Goal: Task Accomplishment & Management: Manage account settings

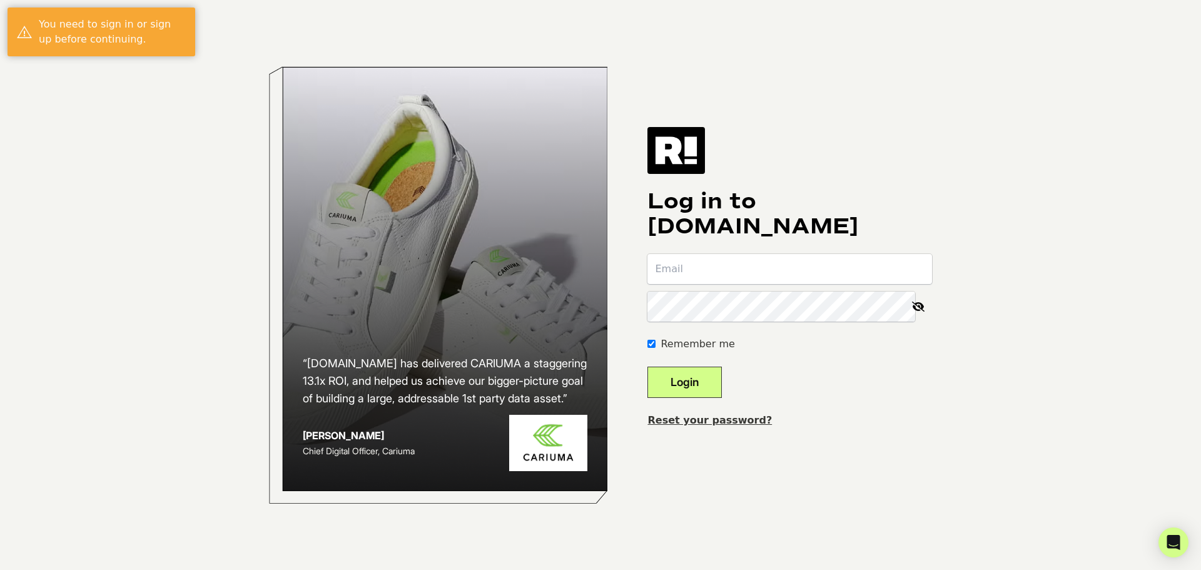
type input "mark@seyberts.com"
click at [695, 379] on button "Login" at bounding box center [684, 381] width 74 height 31
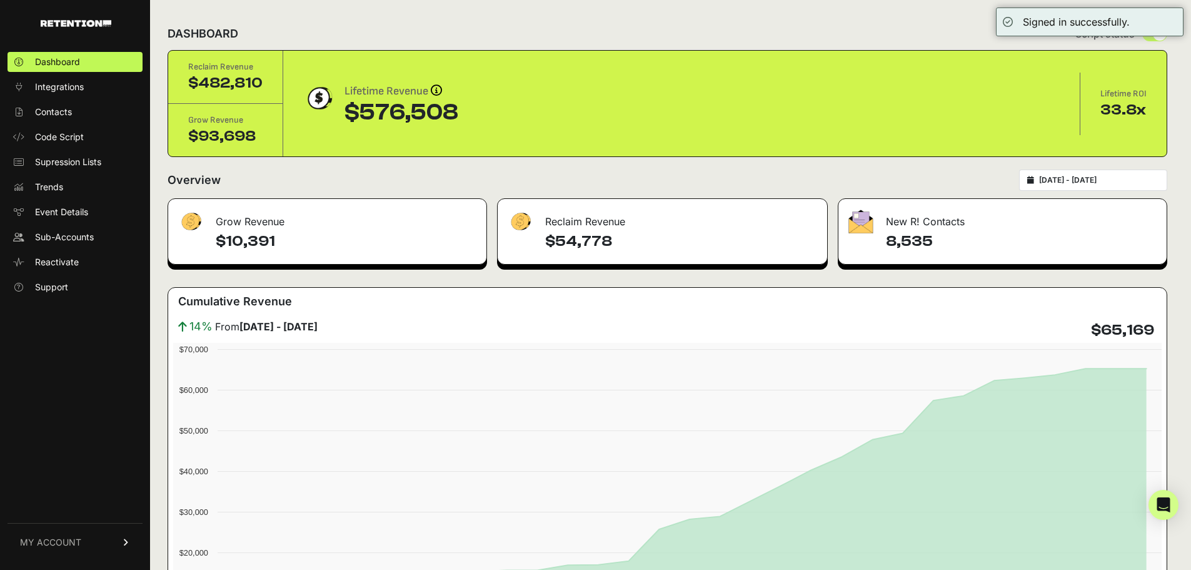
click at [90, 535] on link "MY ACCOUNT" at bounding box center [75, 542] width 135 height 38
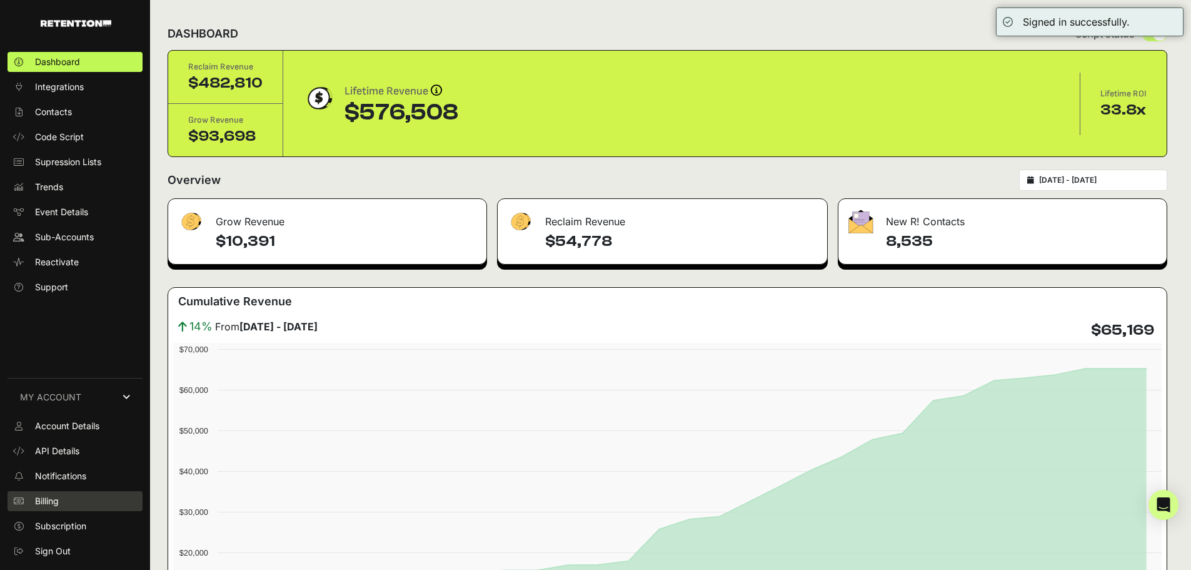
click at [50, 501] on span "Billing" at bounding box center [47, 501] width 24 height 13
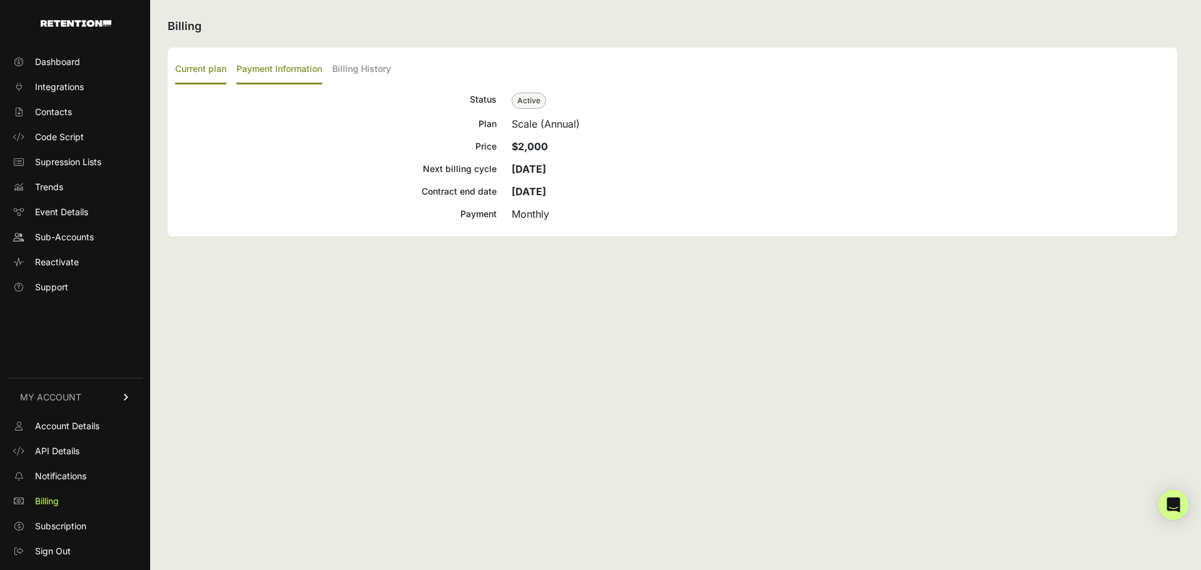
click at [306, 71] on label "Payment Information" at bounding box center [279, 69] width 86 height 29
click at [0, 0] on input "Payment Information" at bounding box center [0, 0] width 0 height 0
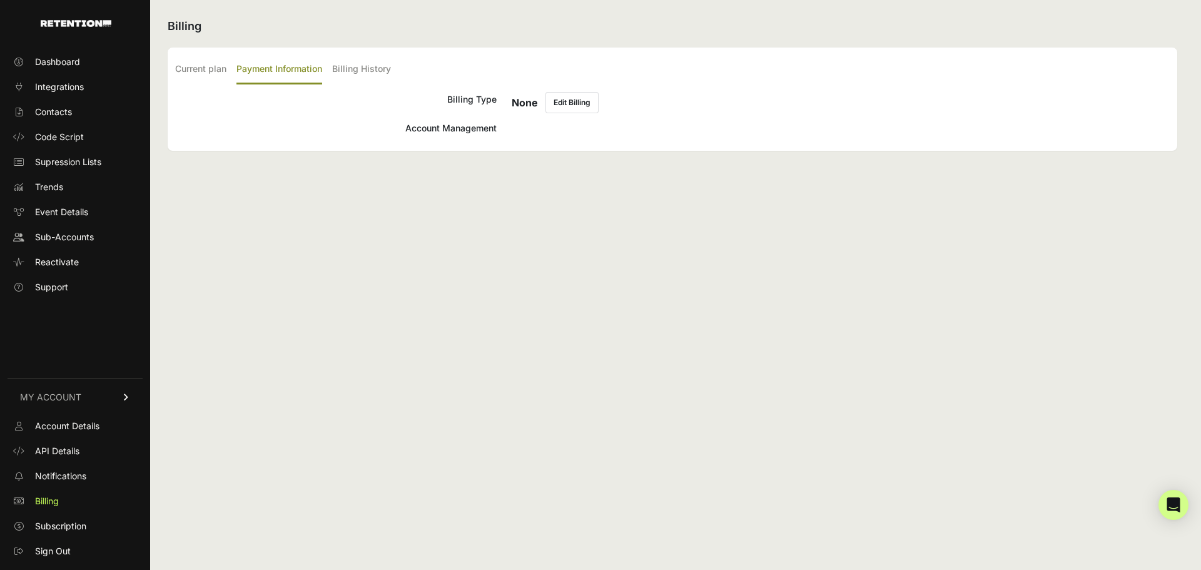
click at [578, 105] on button "Edit Billing" at bounding box center [571, 102] width 53 height 21
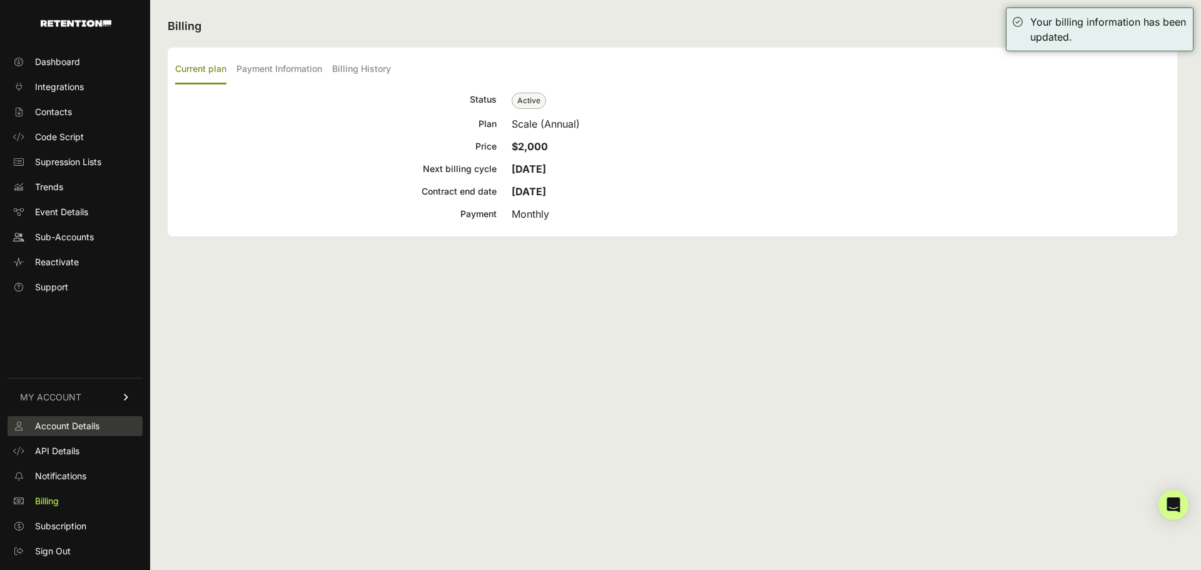
click at [77, 424] on span "Account Details" at bounding box center [67, 426] width 64 height 13
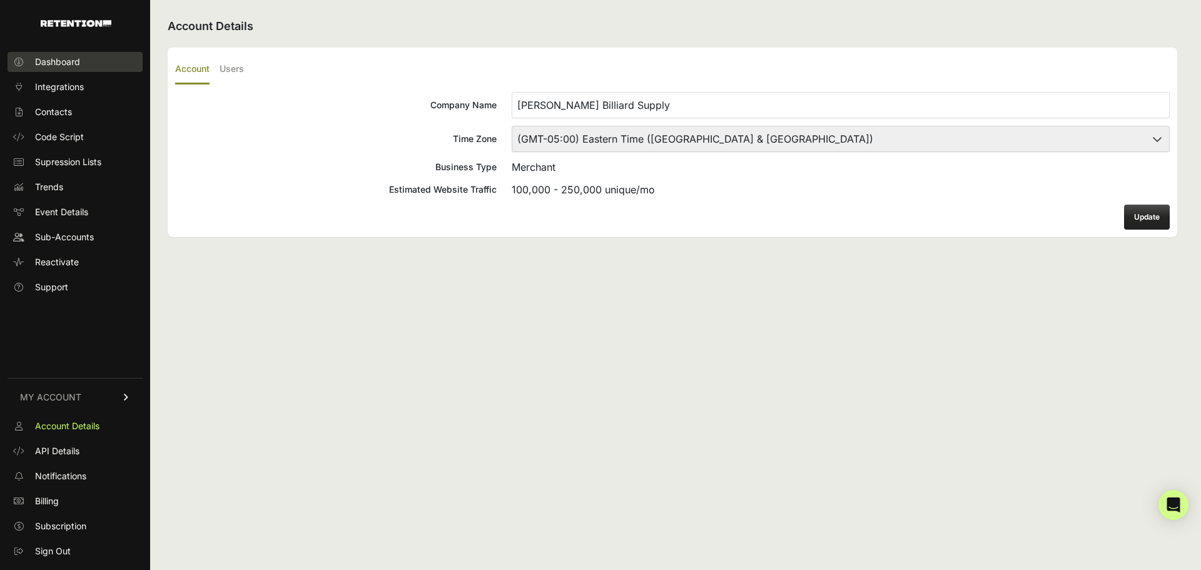
click at [67, 66] on span "Dashboard" at bounding box center [57, 62] width 45 height 13
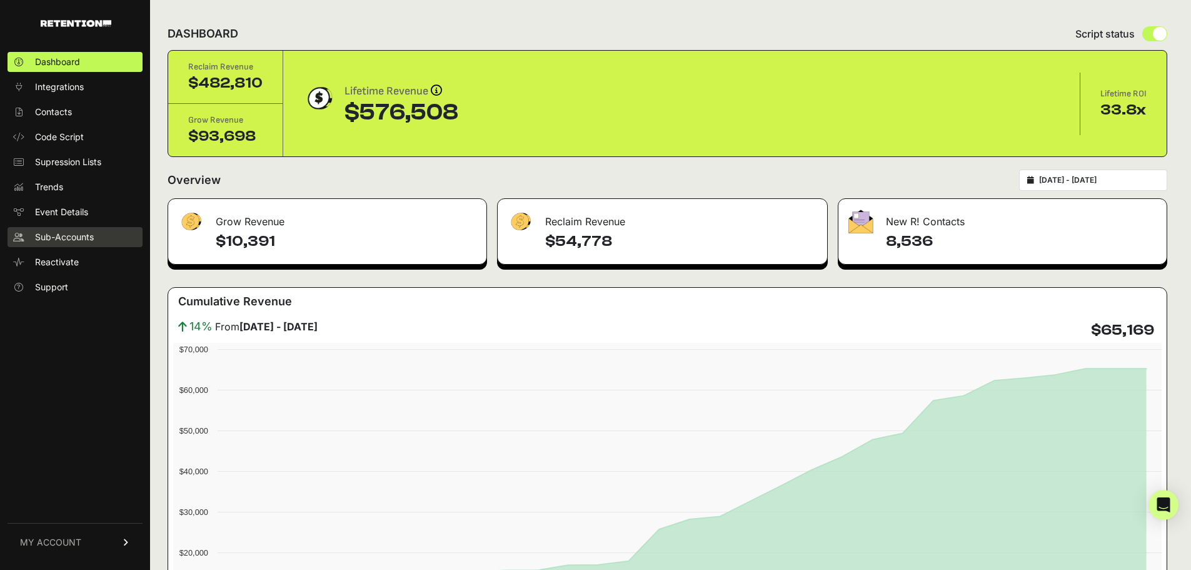
click at [58, 236] on span "Sub-Accounts" at bounding box center [64, 237] width 59 height 13
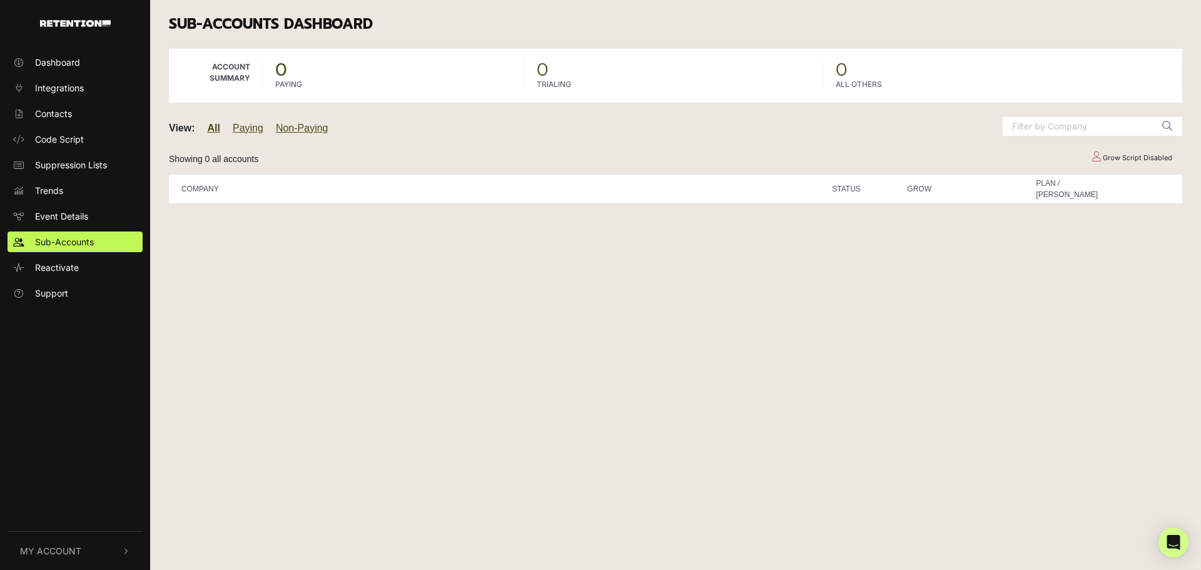
click at [55, 74] on ul "Dashboard Integrations Contacts Code Script Suppression Lists Trends Event Deta…" at bounding box center [75, 177] width 150 height 251
drag, startPoint x: 62, startPoint y: 59, endPoint x: 70, endPoint y: 59, distance: 8.1
click at [63, 59] on span "Dashboard" at bounding box center [57, 62] width 45 height 13
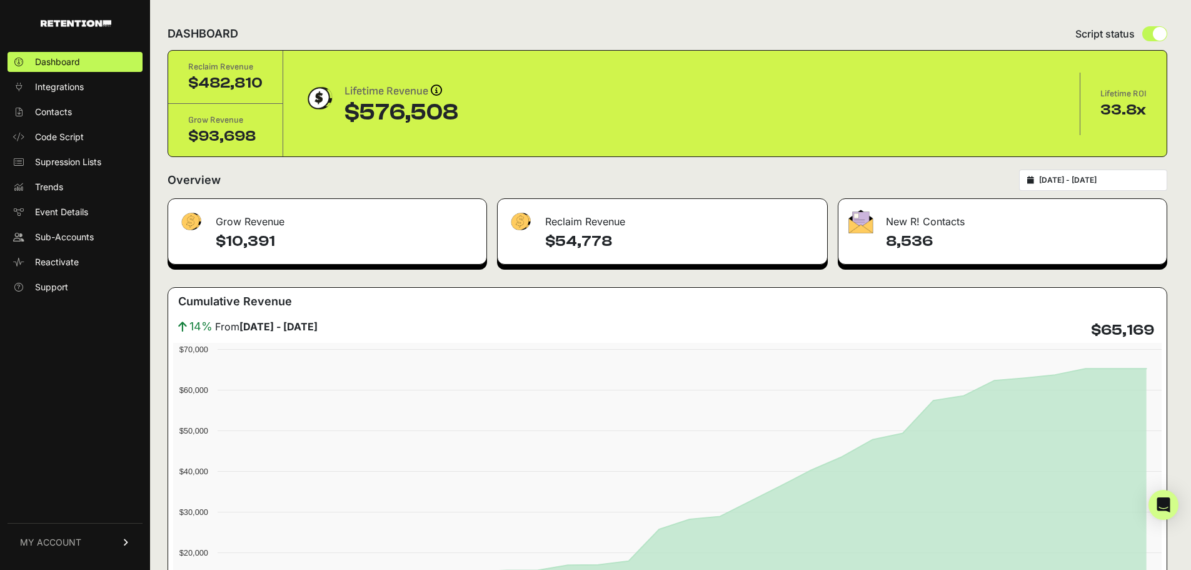
click at [127, 544] on icon at bounding box center [126, 542] width 9 height 8
click at [107, 541] on link "Sign Out" at bounding box center [75, 551] width 135 height 20
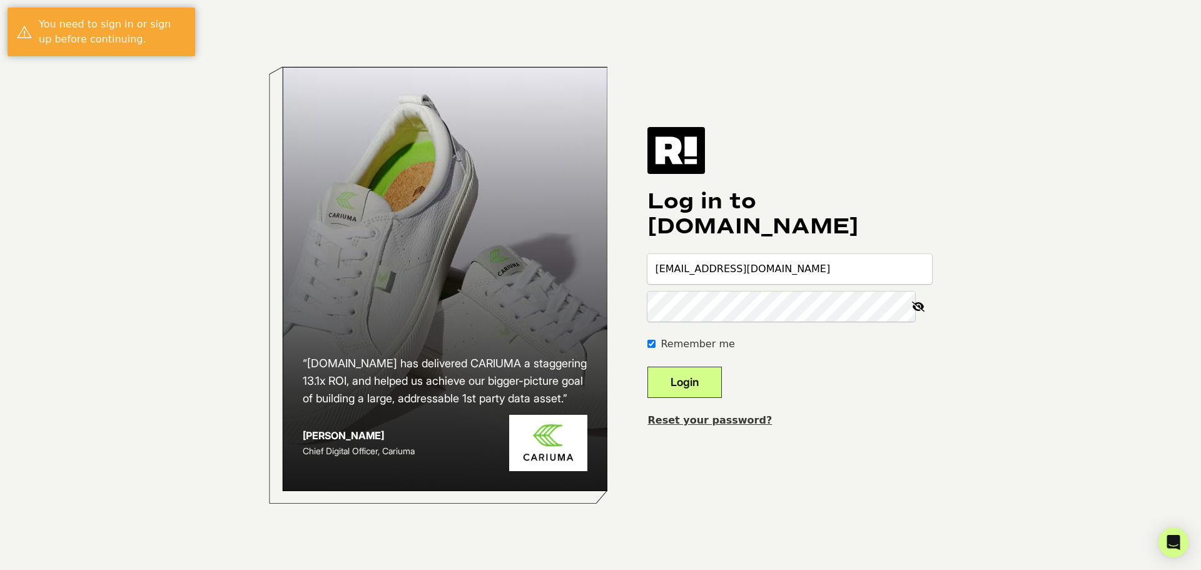
click at [835, 271] on input "[EMAIL_ADDRESS][DOMAIN_NAME]" at bounding box center [789, 269] width 284 height 30
type input "[EMAIL_ADDRESS][DOMAIN_NAME]"
click at [703, 378] on button "Login" at bounding box center [684, 381] width 74 height 31
